Goal: Task Accomplishment & Management: Use online tool/utility

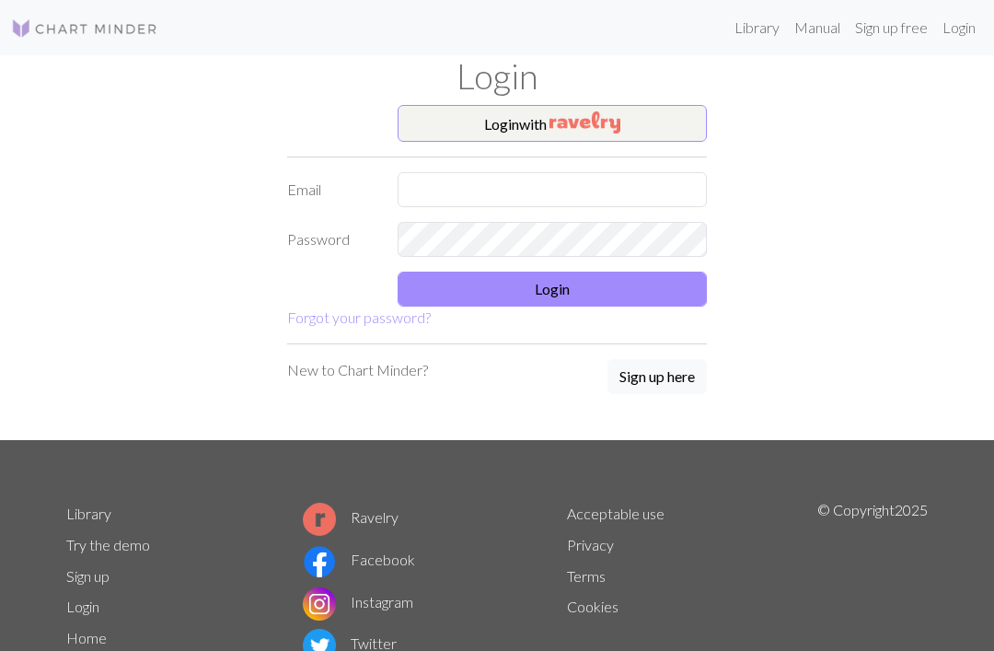
click at [456, 189] on input "text" at bounding box center [552, 189] width 309 height 35
type input "[EMAIL_ADDRESS][DOMAIN_NAME]"
click at [573, 293] on button "Login" at bounding box center [552, 289] width 309 height 35
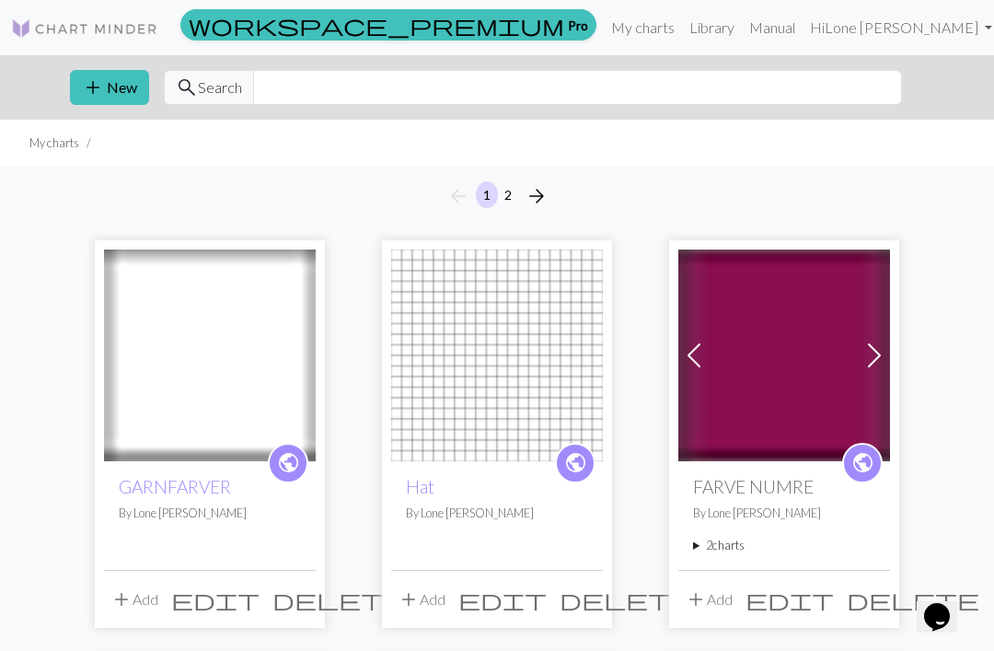
click at [221, 409] on img at bounding box center [210, 355] width 212 height 212
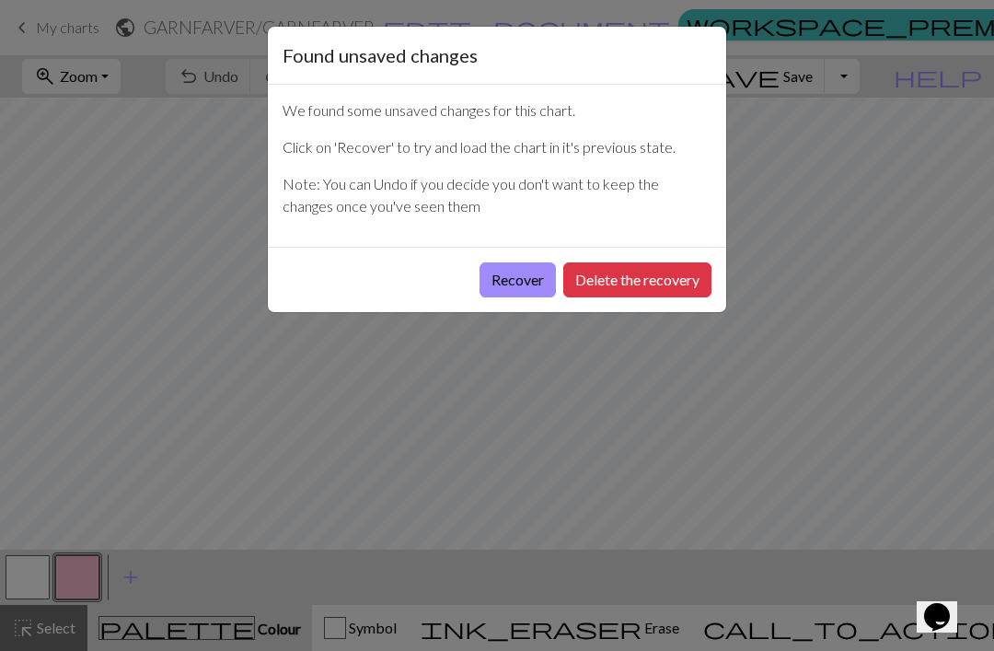
click at [518, 284] on button "Recover" at bounding box center [518, 279] width 76 height 35
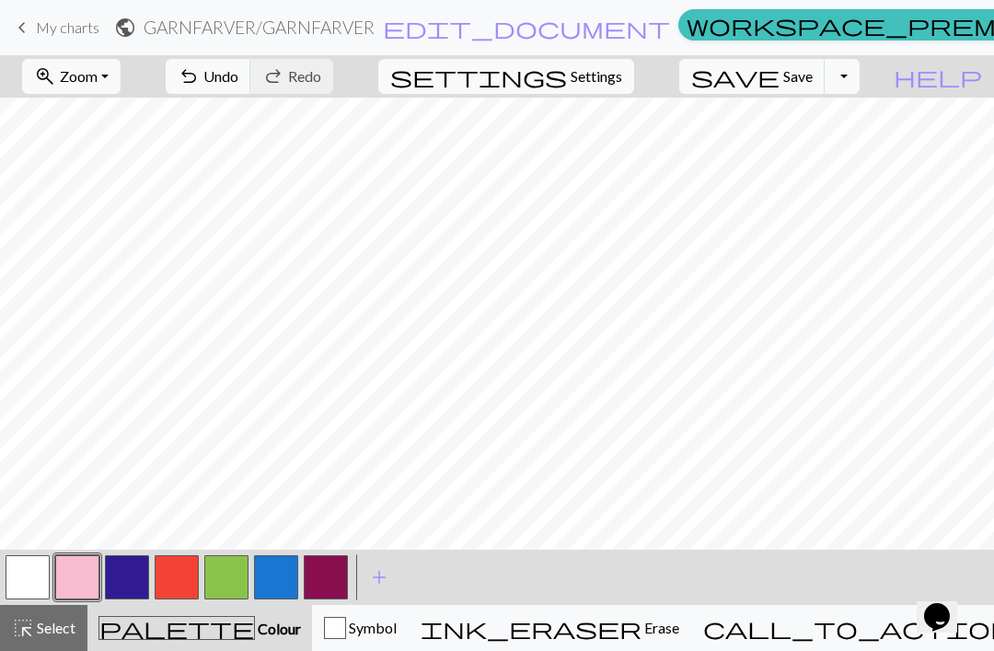
click at [813, 80] on span "Save" at bounding box center [797, 75] width 29 height 17
click at [860, 78] on button "Toggle Dropdown" at bounding box center [842, 76] width 35 height 35
click at [830, 155] on button "save_alt Download" at bounding box center [707, 146] width 304 height 29
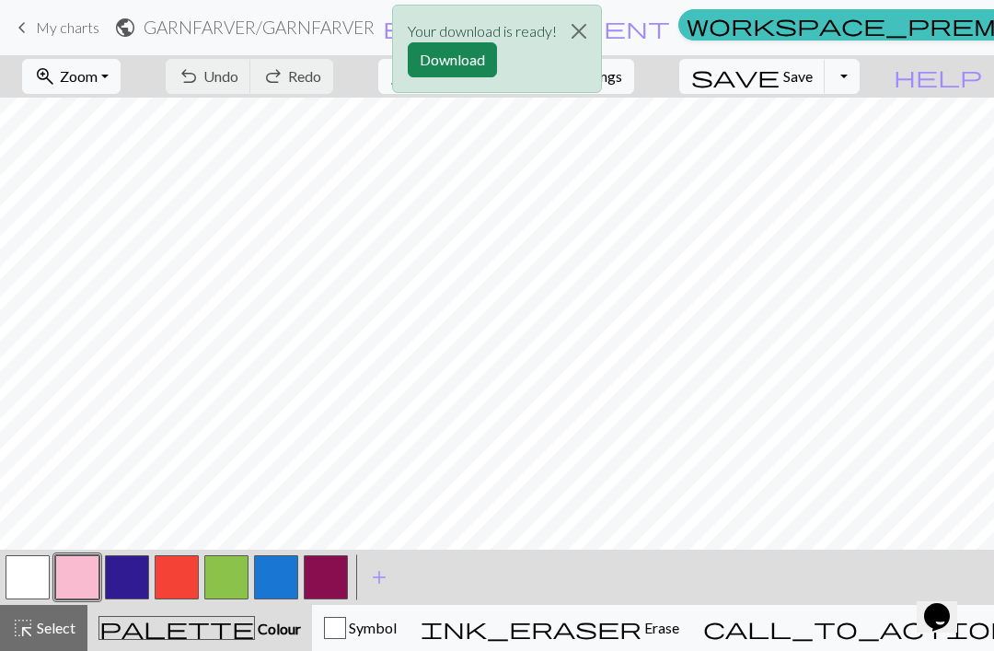
click at [469, 62] on button "Download" at bounding box center [452, 59] width 89 height 35
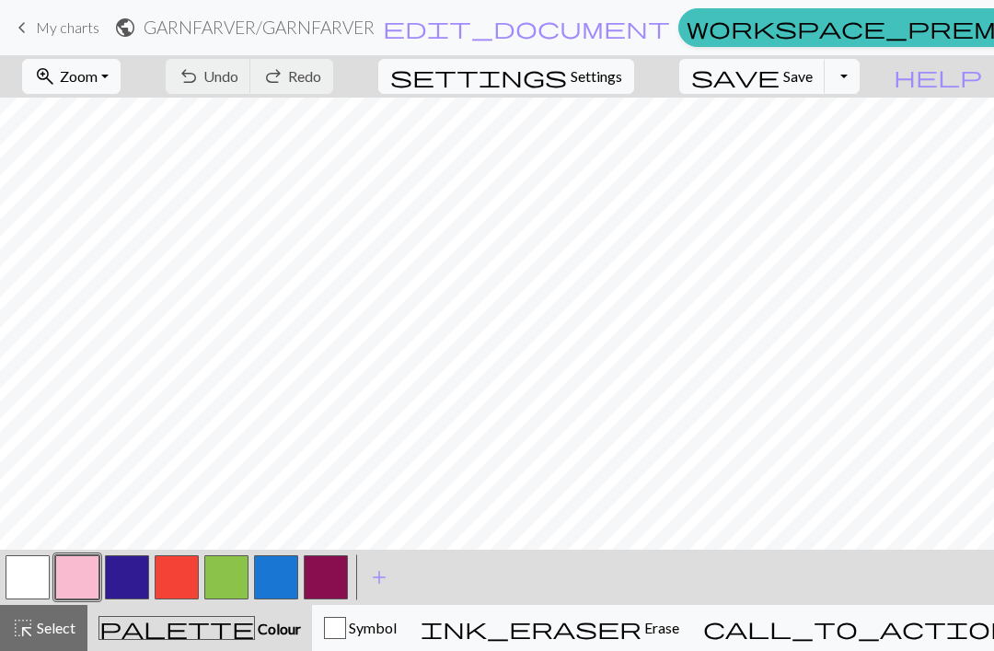
click at [860, 82] on button "Toggle Dropdown" at bounding box center [842, 76] width 35 height 35
click at [121, 79] on button "zoom_in Zoom Zoom" at bounding box center [71, 76] width 98 height 35
click at [51, 23] on span "My charts" at bounding box center [68, 26] width 64 height 17
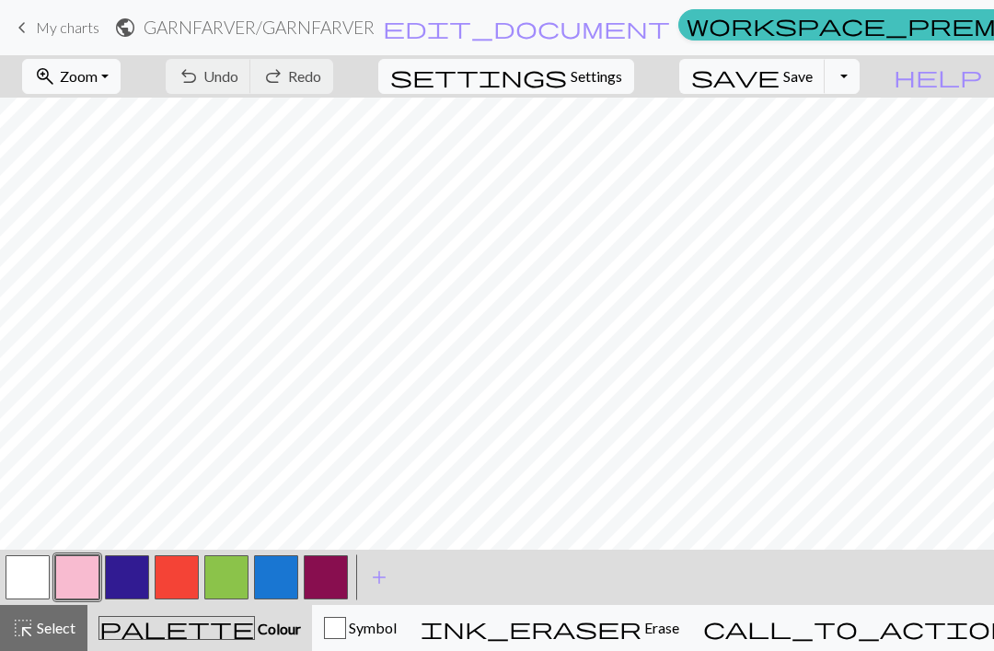
click at [813, 74] on span "Save" at bounding box center [797, 75] width 29 height 17
click at [677, 640] on button "ink_eraser Erase Erase" at bounding box center [550, 628] width 283 height 46
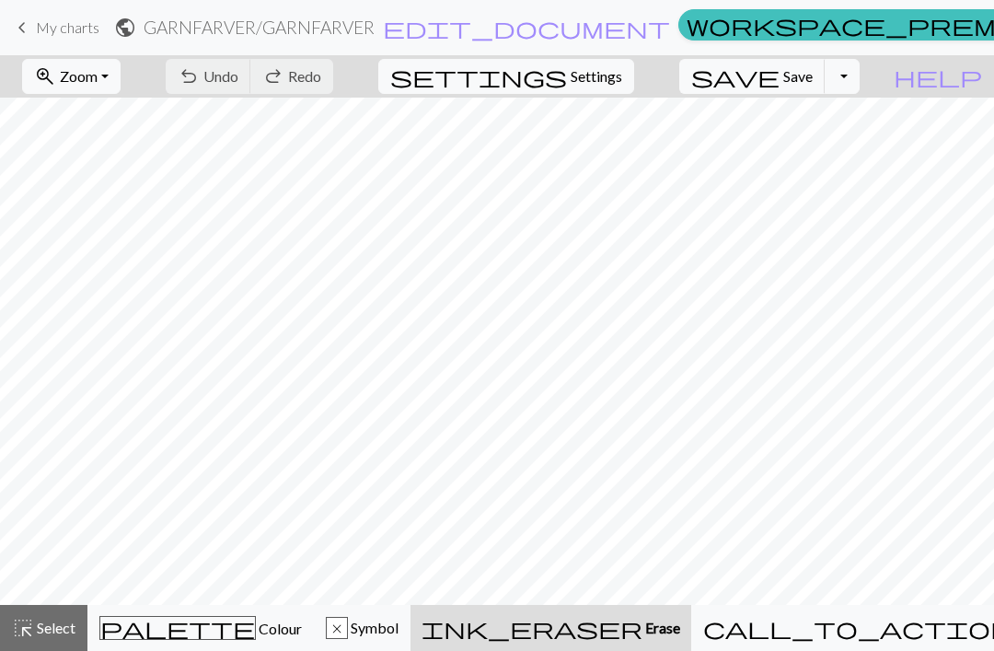
click at [883, 640] on button "call_to_action Knitting mode Knitting mode" at bounding box center [904, 628] width 426 height 46
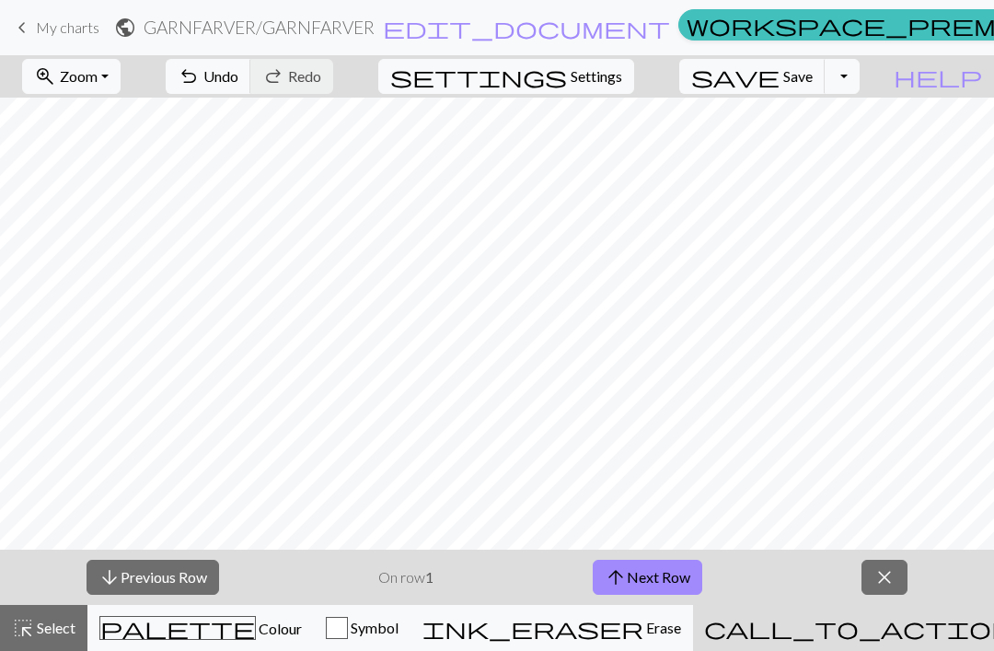
click at [170, 578] on button "arrow_downward Previous Row" at bounding box center [153, 577] width 133 height 35
click at [887, 578] on span "close" at bounding box center [885, 577] width 22 height 26
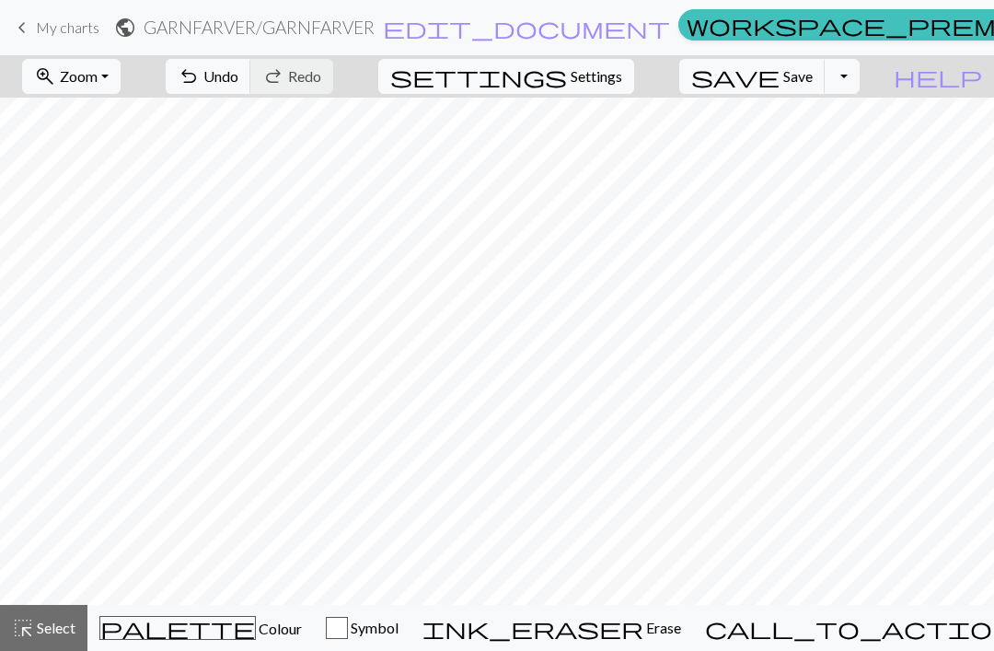
click at [63, 640] on button "highlight_alt Select Select" at bounding box center [43, 628] width 87 height 46
click at [347, 78] on div "undo Undo Undo redo Redo Redo" at bounding box center [249, 76] width 195 height 42
click at [57, 637] on div "highlight_alt Select Select" at bounding box center [44, 628] width 64 height 22
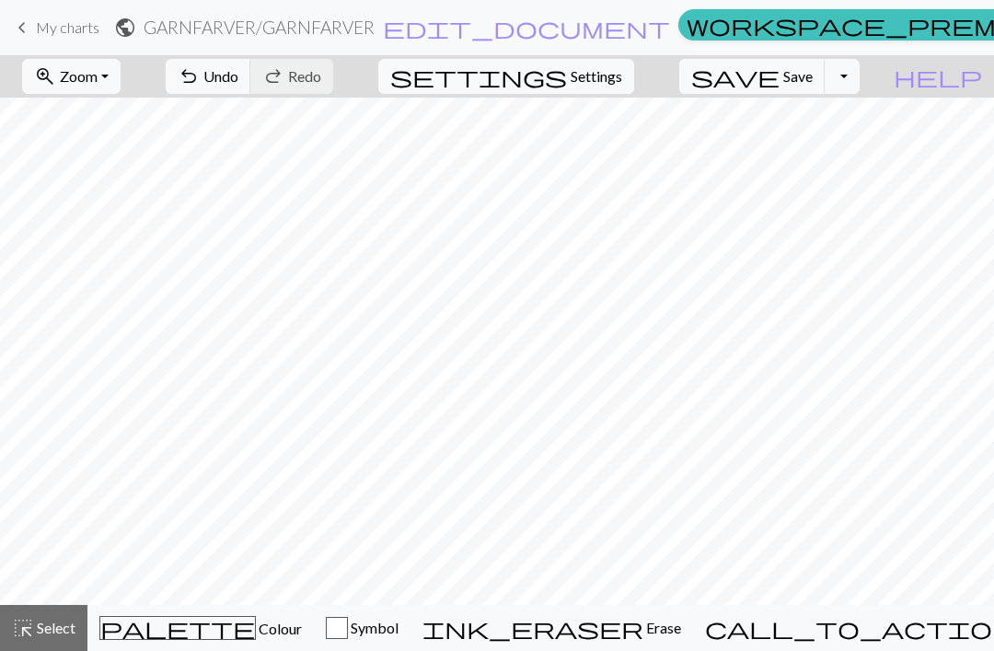
click at [29, 31] on span "keyboard_arrow_left" at bounding box center [22, 28] width 22 height 26
click at [44, 26] on span "My charts" at bounding box center [68, 26] width 64 height 17
click at [68, 32] on span "My charts" at bounding box center [68, 26] width 64 height 17
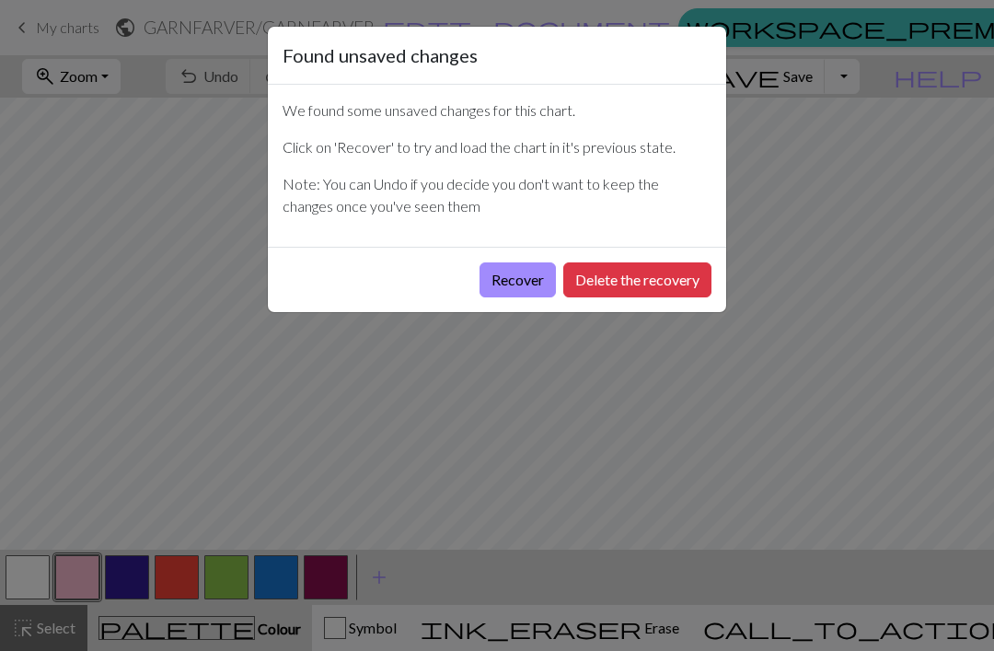
click at [519, 278] on button "Recover" at bounding box center [518, 279] width 76 height 35
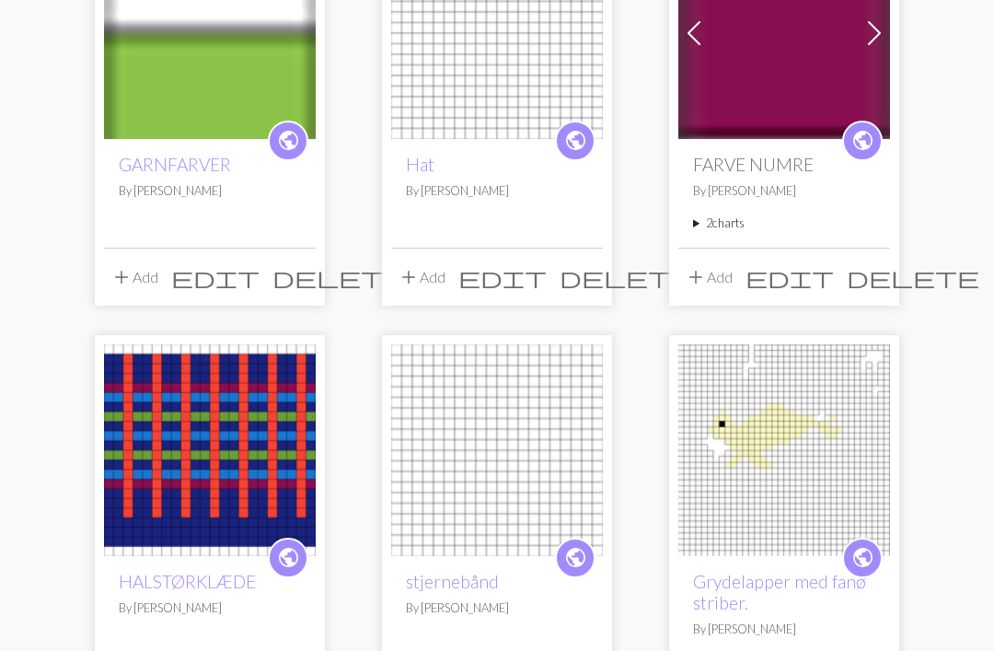
scroll to position [328, 0]
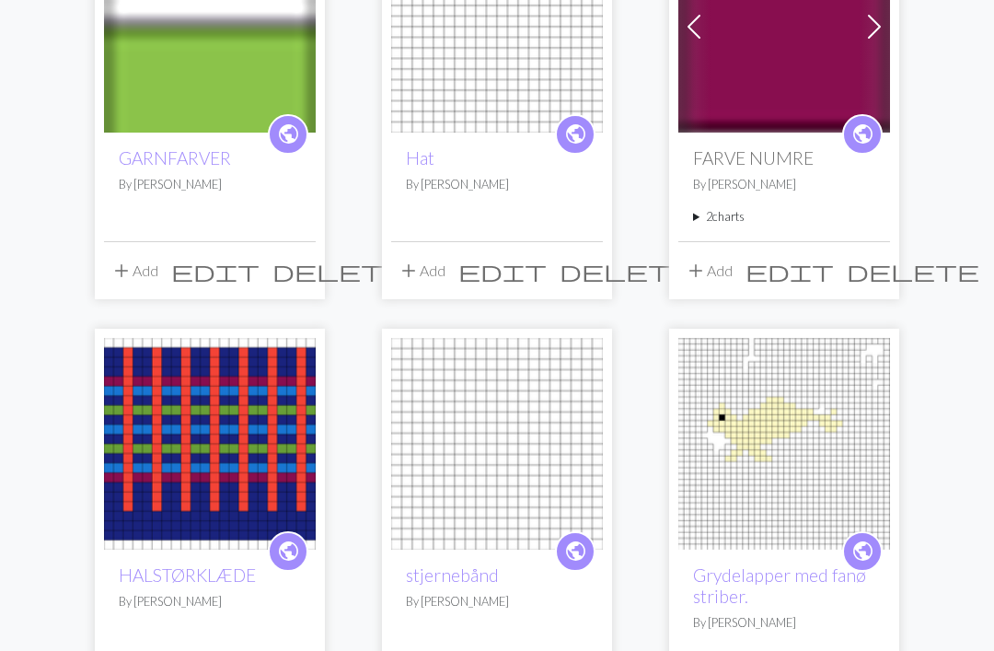
click at [221, 446] on img at bounding box center [210, 445] width 212 height 212
